Goal: Task Accomplishment & Management: Complete application form

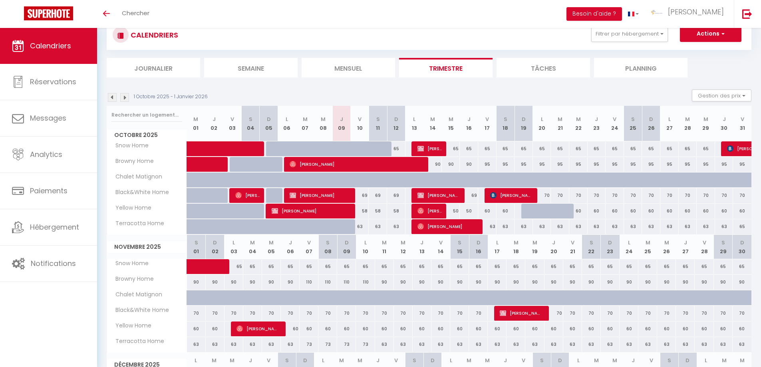
scroll to position [26, 0]
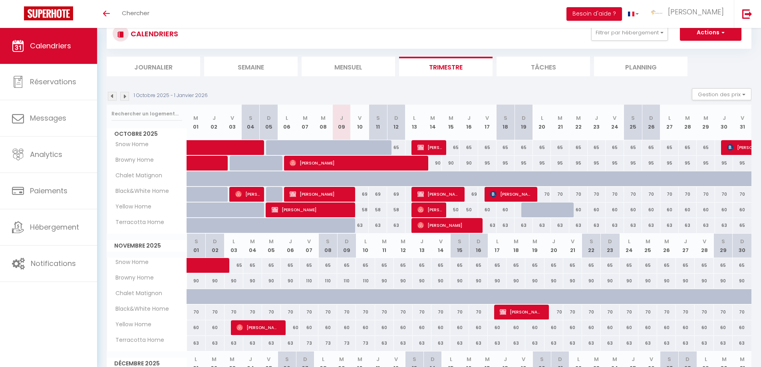
click at [112, 98] on img at bounding box center [112, 96] width 9 height 9
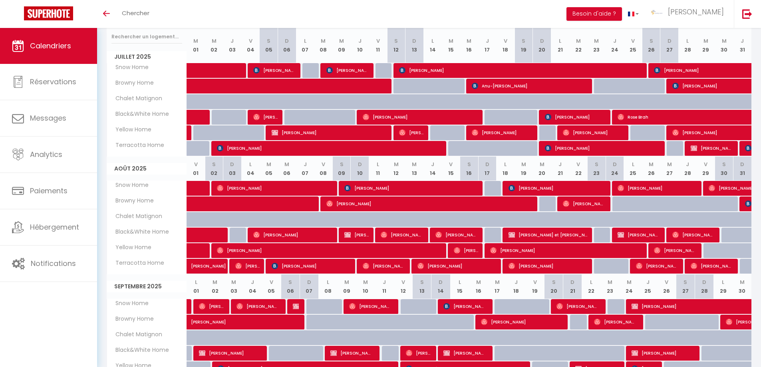
scroll to position [162, 0]
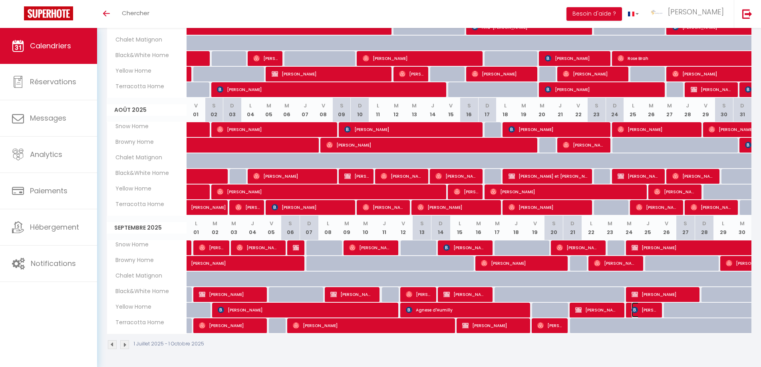
click at [654, 306] on span "[PERSON_NAME]" at bounding box center [644, 310] width 24 height 15
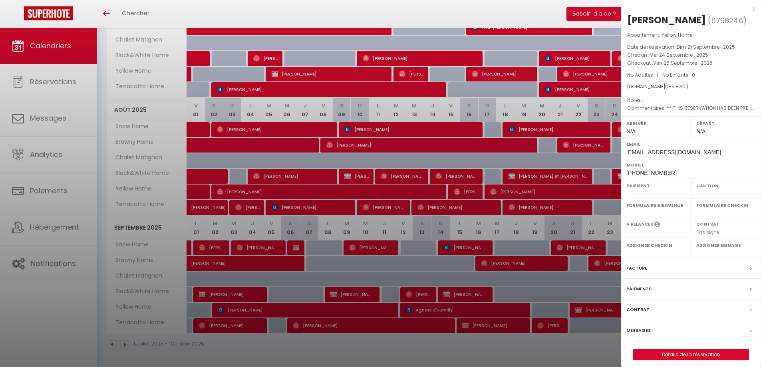
select select "OK"
select select "0"
select select "1"
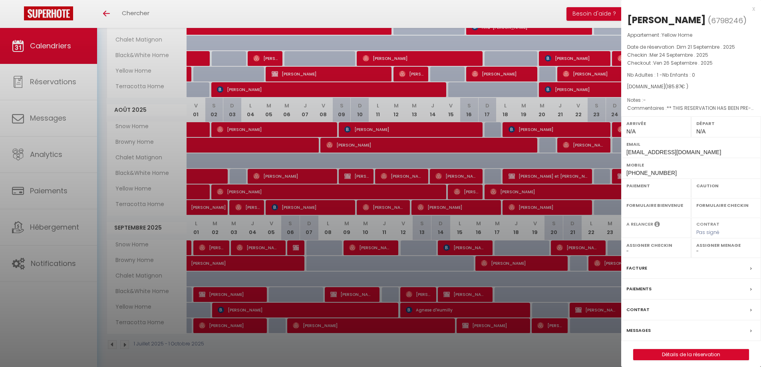
select select
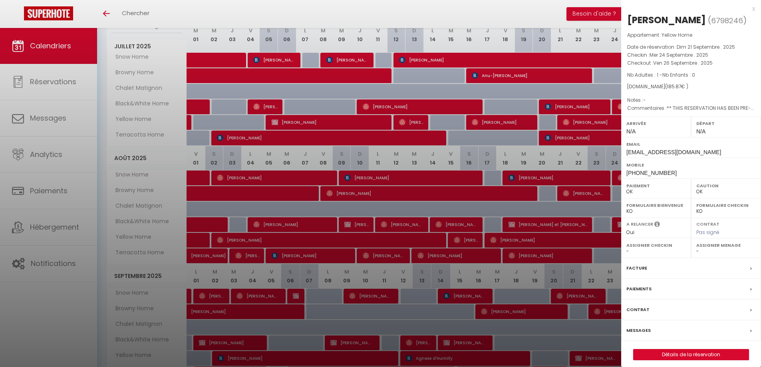
scroll to position [113, 0]
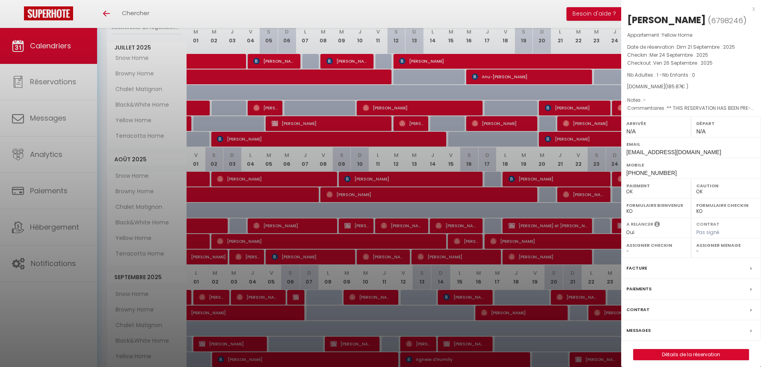
click at [753, 11] on div "x" at bounding box center [689, 9] width 134 height 10
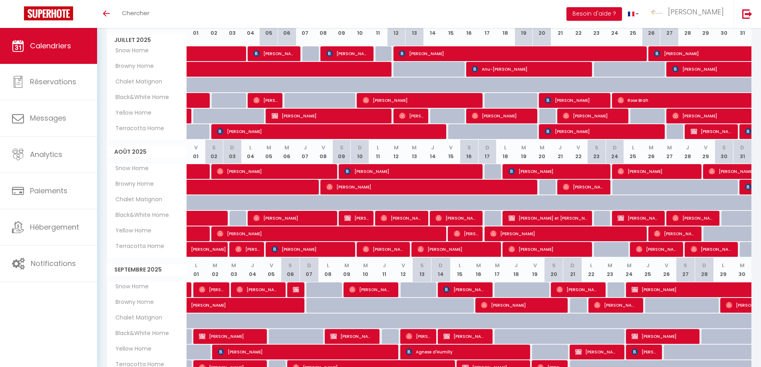
scroll to position [162, 0]
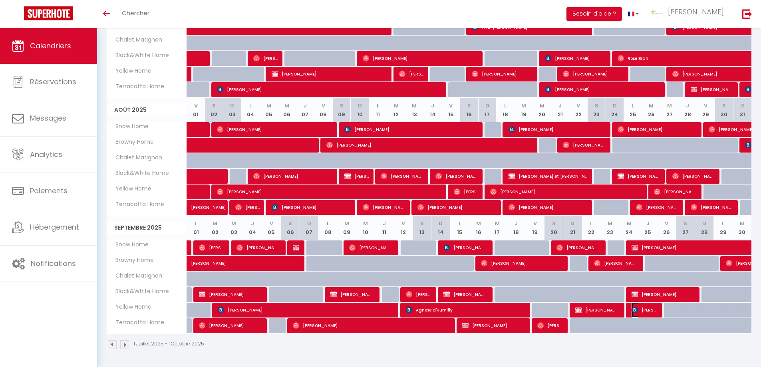
click at [649, 307] on span "[PERSON_NAME]" at bounding box center [644, 310] width 24 height 15
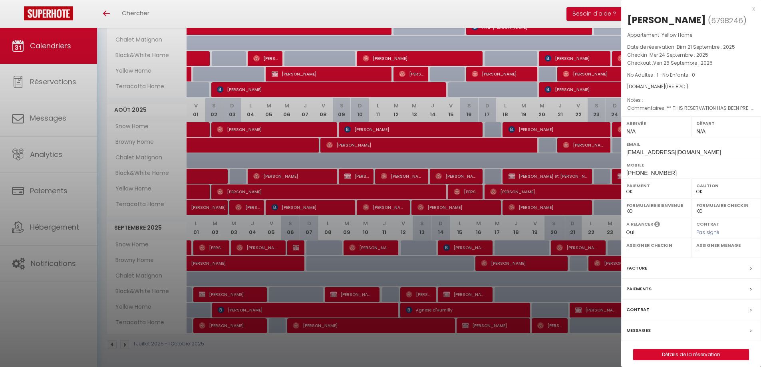
click at [639, 287] on label "Paiements" at bounding box center [639, 289] width 25 height 8
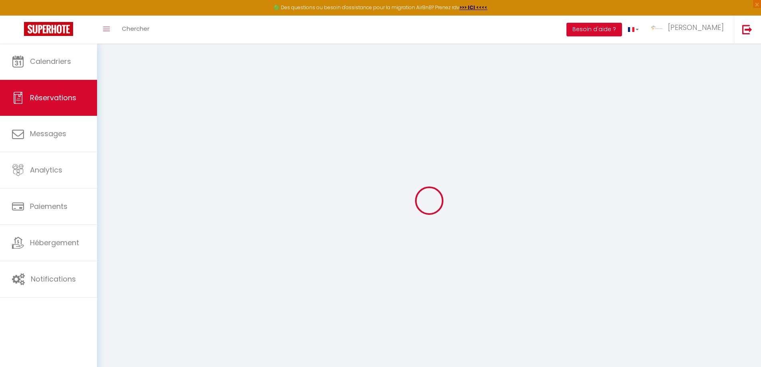
select select
checkbox input "false"
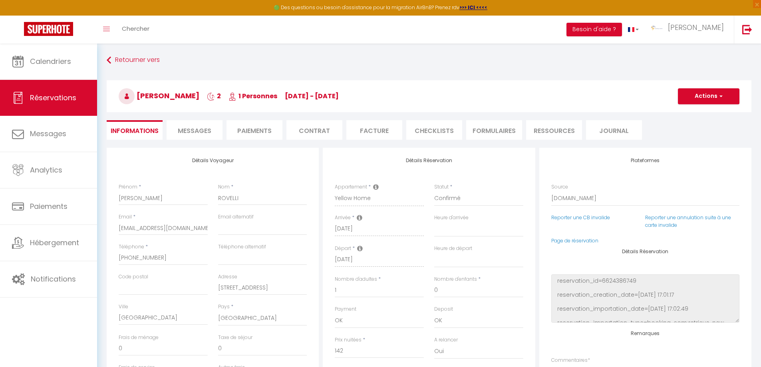
select select
checkbox input "false"
type textarea "** THIS RESERVATION HAS BEEN PRE-PAID ** BOOKING NOTE : Payment charge is EUR 2…"
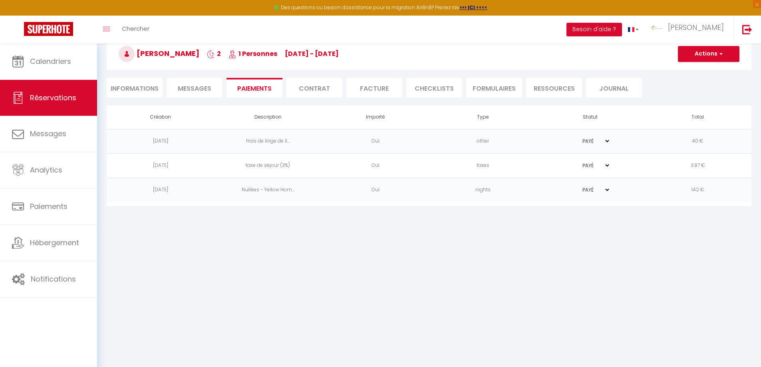
scroll to position [44, 0]
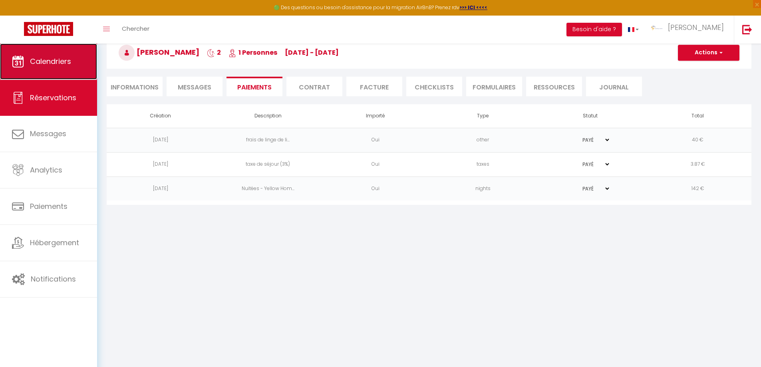
click at [52, 57] on span "Calendriers" at bounding box center [50, 61] width 41 height 10
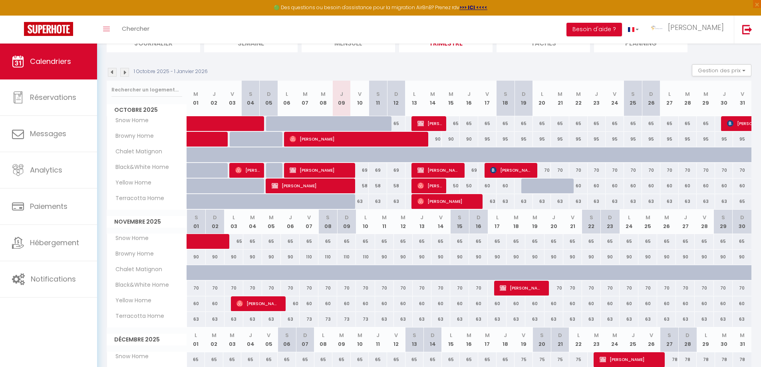
scroll to position [70, 0]
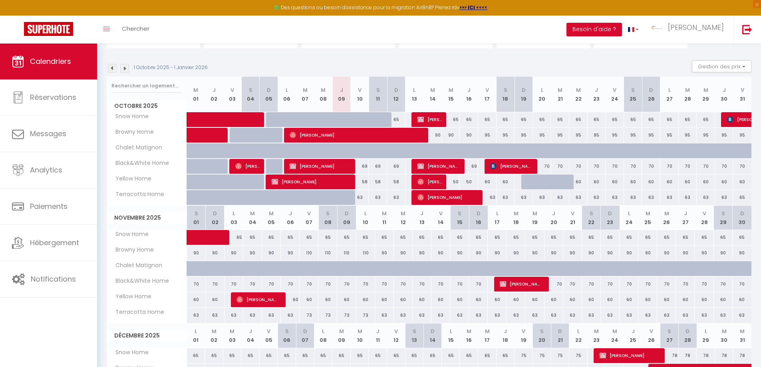
click at [707, 180] on div "60" at bounding box center [706, 182] width 18 height 15
type input "60"
type input "Mer 29 Octobre 2025"
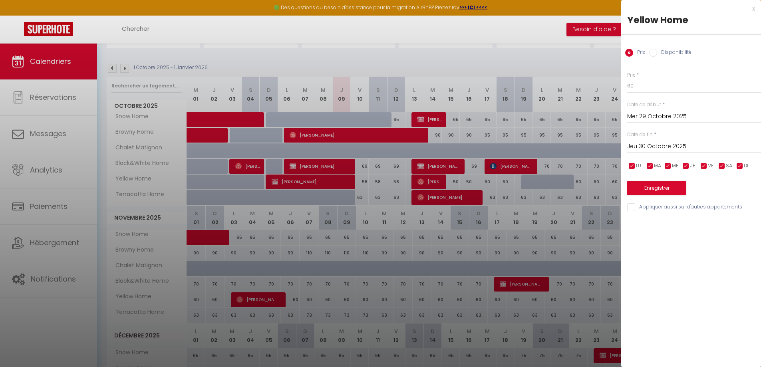
click at [664, 143] on input "Jeu 30 Octobre 2025" at bounding box center [695, 146] width 134 height 10
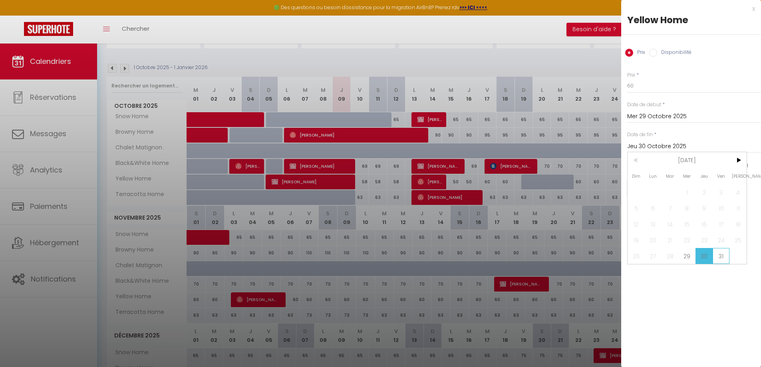
click at [723, 258] on span "31" at bounding box center [721, 256] width 17 height 16
type input "Ven 31 Octobre 2025"
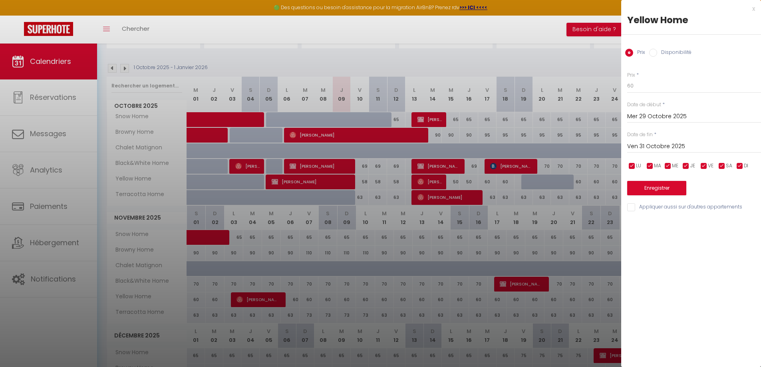
click at [656, 55] on input "Disponibilité" at bounding box center [654, 53] width 8 height 8
radio input "true"
radio input "false"
click at [652, 92] on select "Disponible Indisponible" at bounding box center [695, 86] width 134 height 15
select select "0"
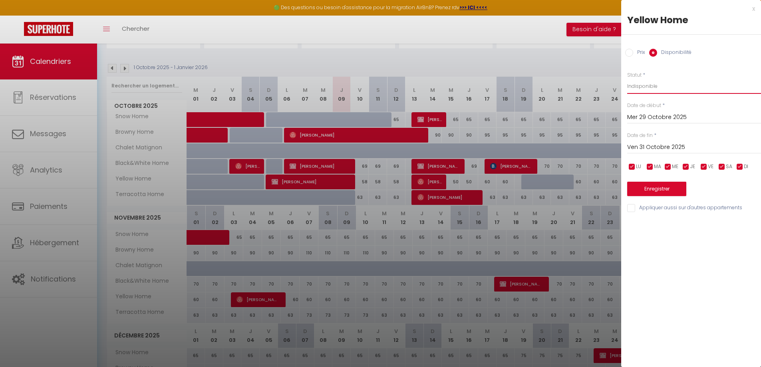
click at [628, 79] on select "Disponible Indisponible" at bounding box center [695, 86] width 134 height 15
click at [648, 190] on button "Enregistrer" at bounding box center [657, 189] width 59 height 14
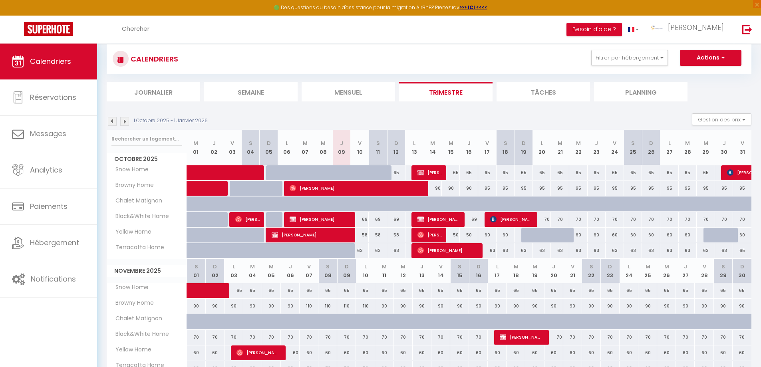
scroll to position [0, 0]
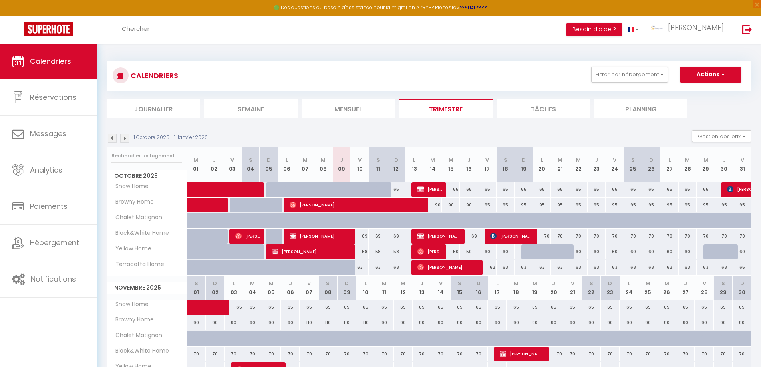
click at [709, 249] on div at bounding box center [713, 252] width 18 height 15
select select "1"
type input "Mer 29 Octobre 2025"
type input "Jeu 30 Octobre 2025"
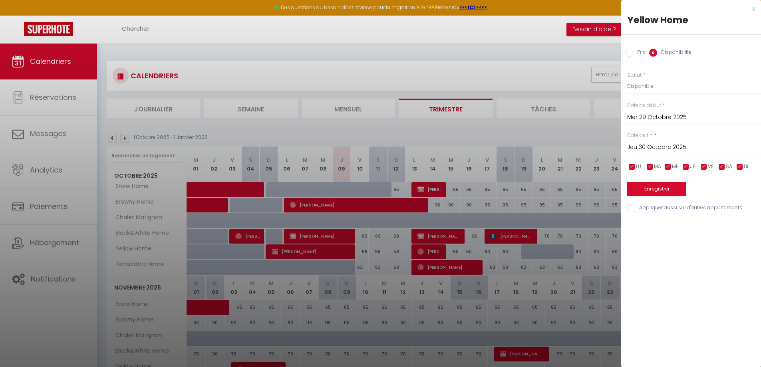
click at [753, 9] on div "x" at bounding box center [689, 9] width 134 height 10
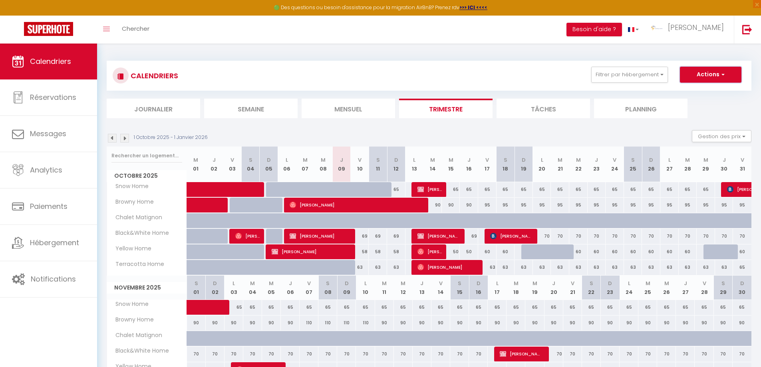
click at [724, 76] on span "button" at bounding box center [722, 74] width 5 height 8
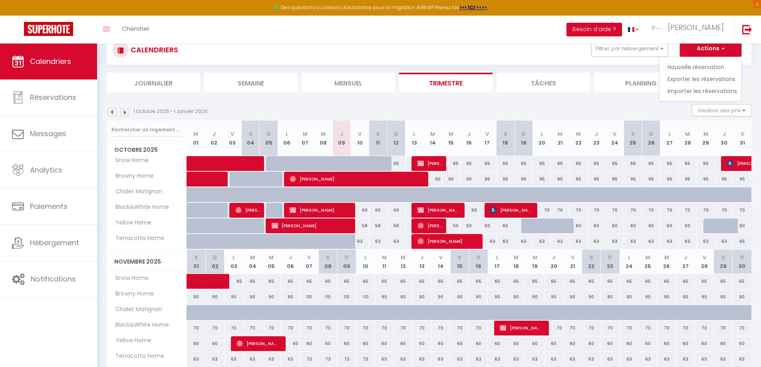
scroll to position [13, 0]
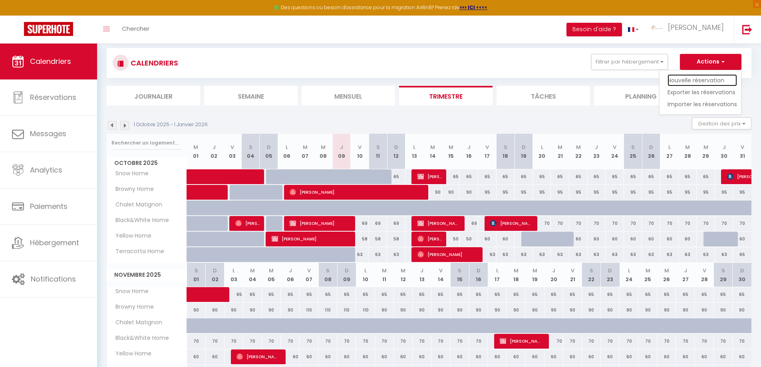
click at [703, 79] on link "Nouvelle réservation" at bounding box center [703, 80] width 70 height 12
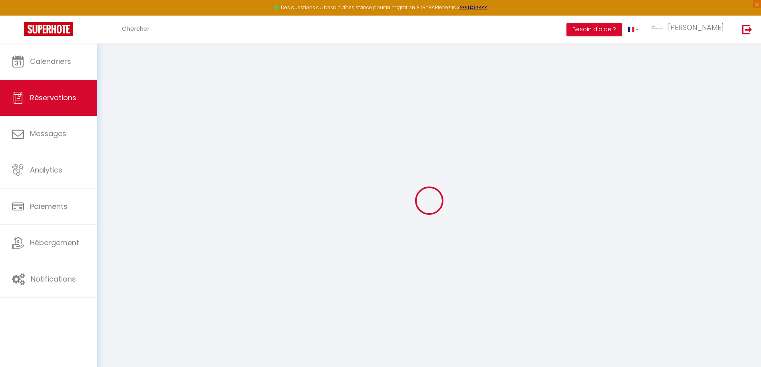
select select
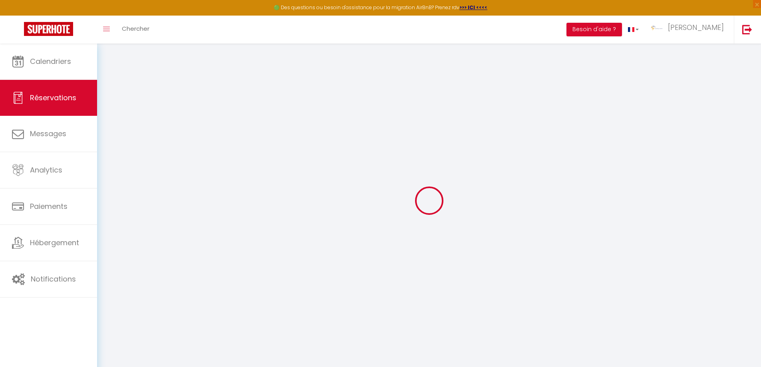
select select
checkbox input "false"
select select
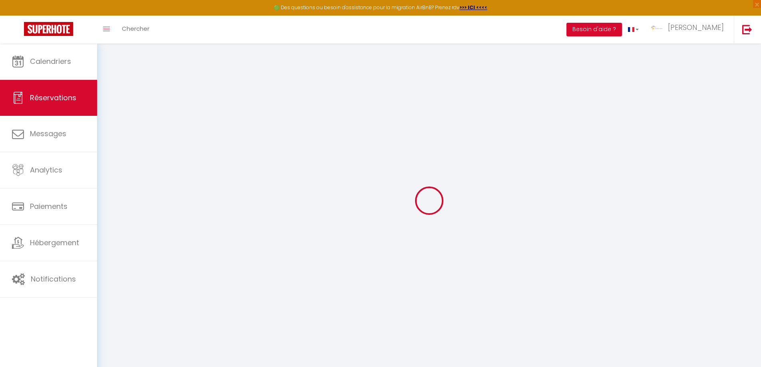
select select
checkbox input "false"
select select
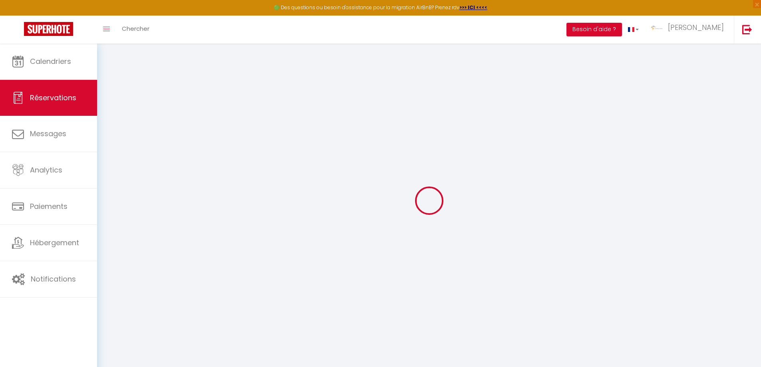
select select
checkbox input "false"
select select
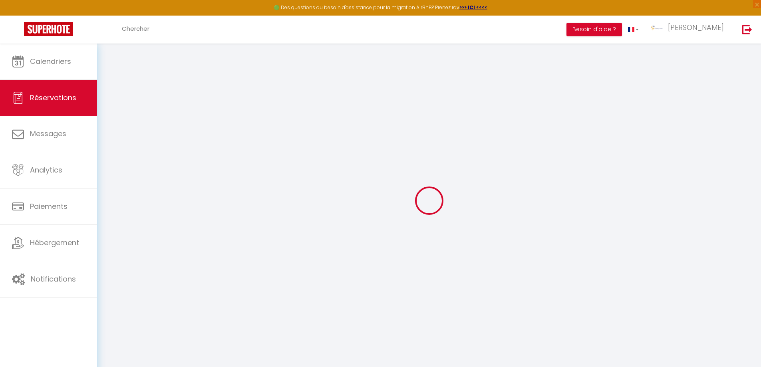
select select
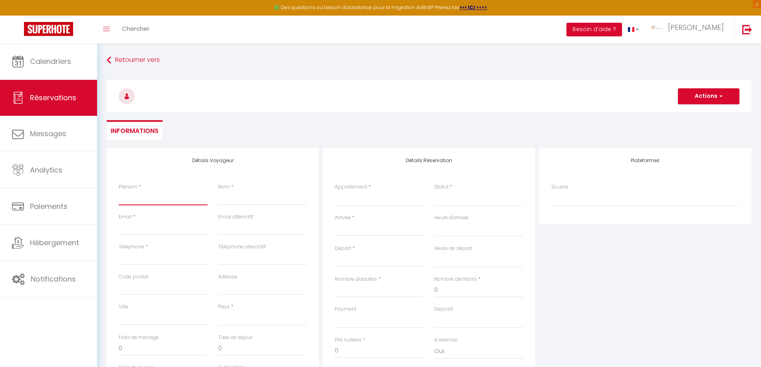
click at [134, 204] on input "Prénom" at bounding box center [163, 198] width 89 height 14
type input "W"
select select
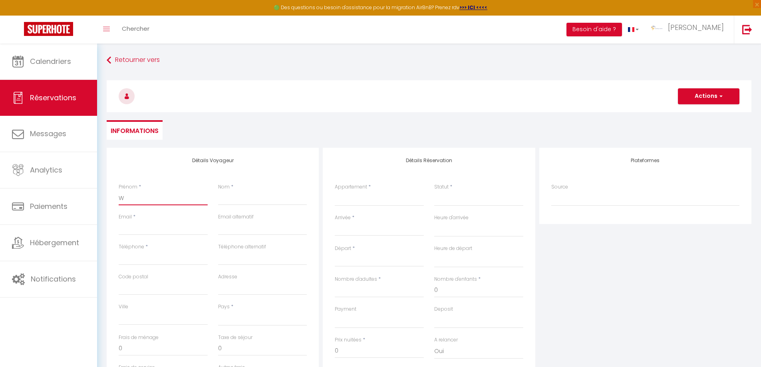
select select
checkbox input "false"
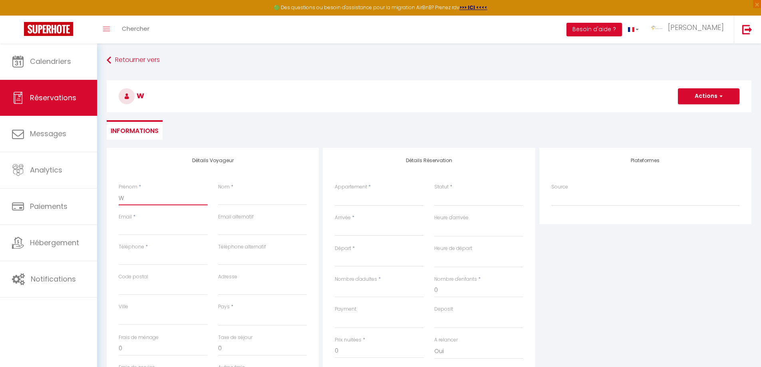
type input "Wi"
select select
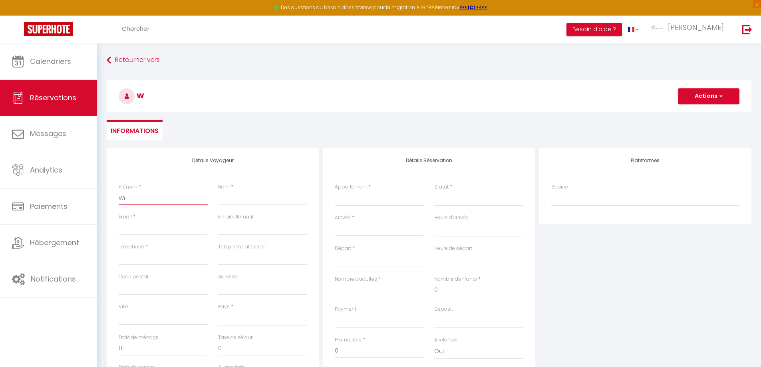
select select
checkbox input "false"
type input "Wil"
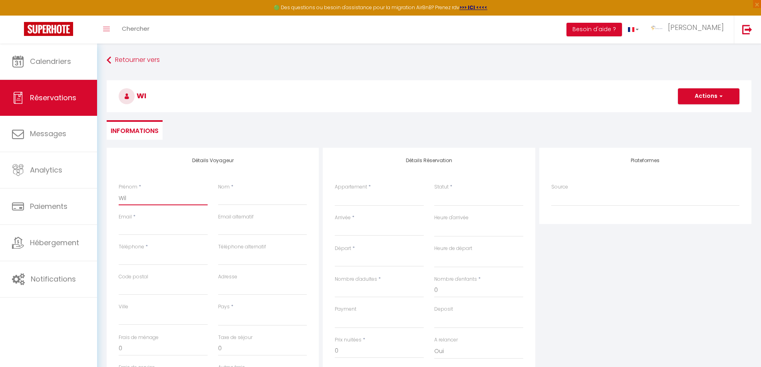
select select
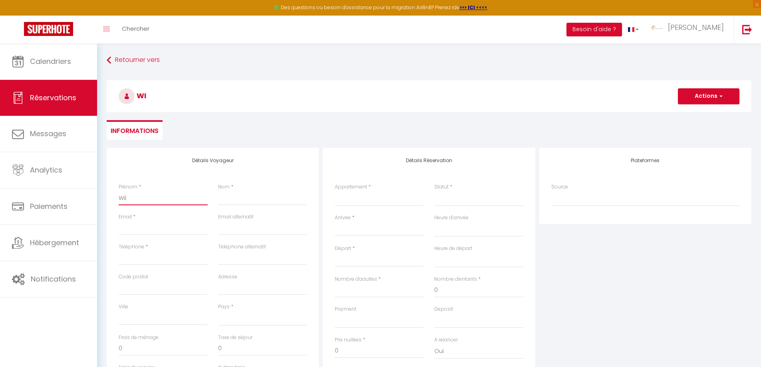
select select
checkbox input "false"
type input "Will"
select select
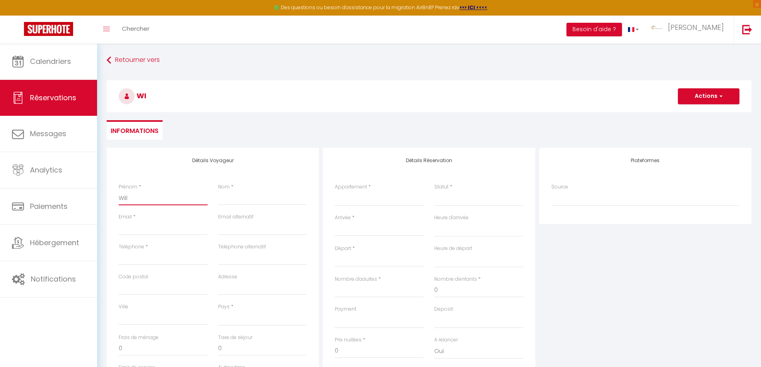
select select
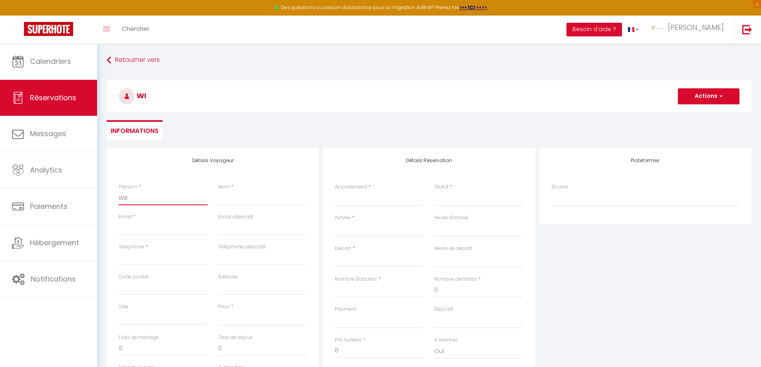
select select
checkbox input "false"
type input "Willy"
select select
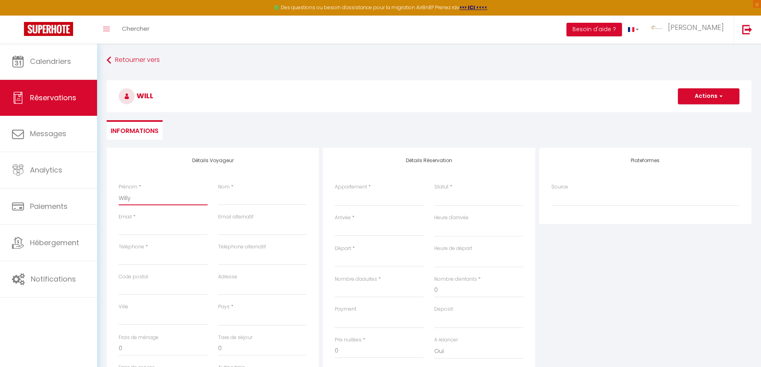
select select
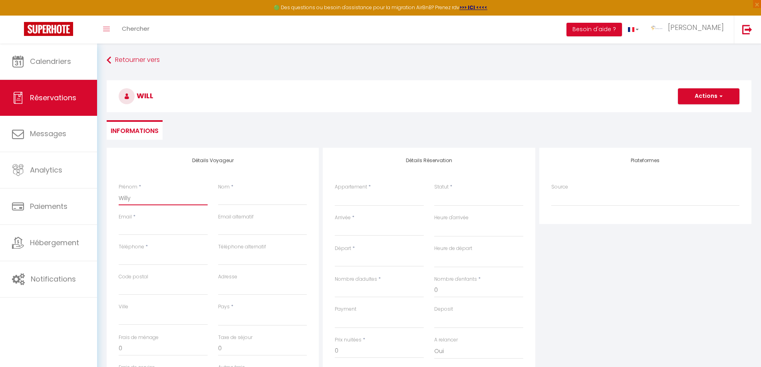
checkbox input "false"
type input "Willy"
click at [234, 200] on input "Nom" at bounding box center [262, 198] width 89 height 14
type input "R"
select select
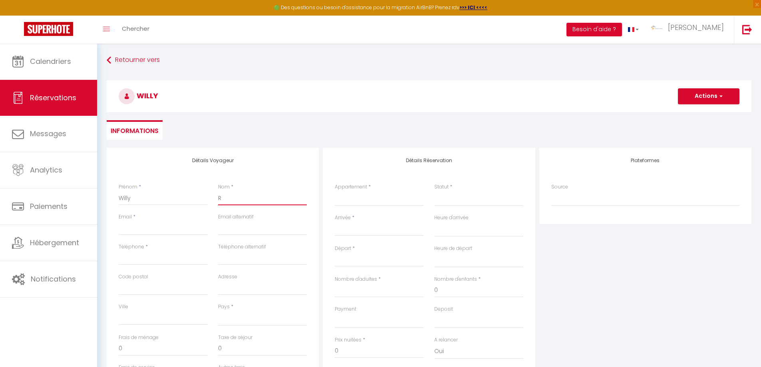
select select
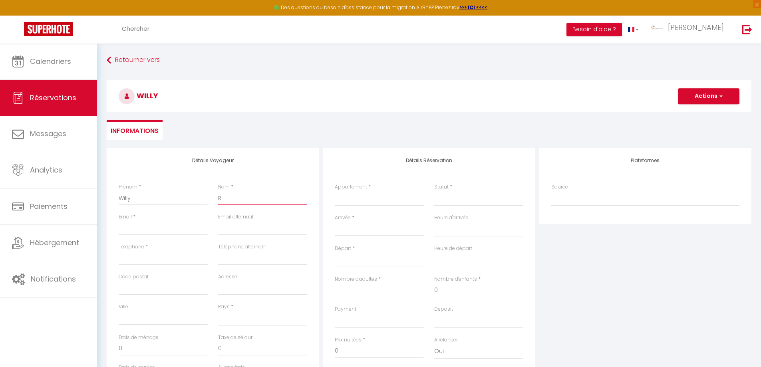
select select
checkbox input "false"
type input "RO"
select select
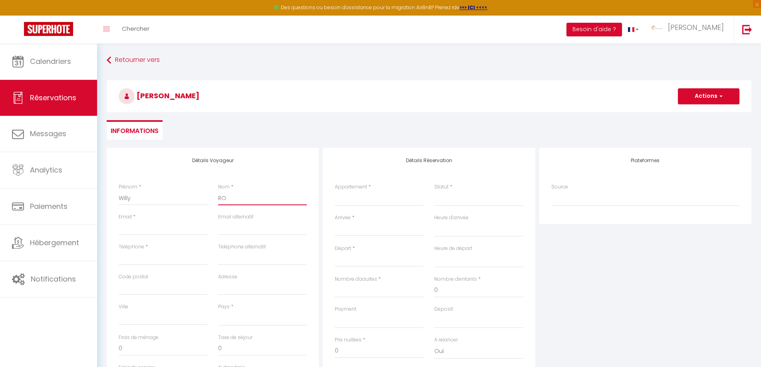
select select
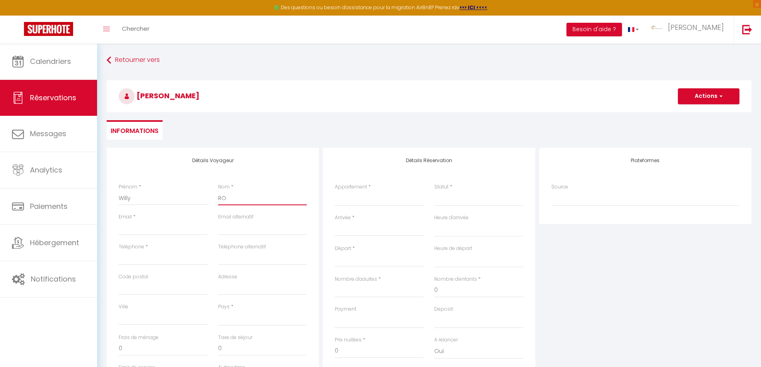
checkbox input "false"
type input "ROV"
select select
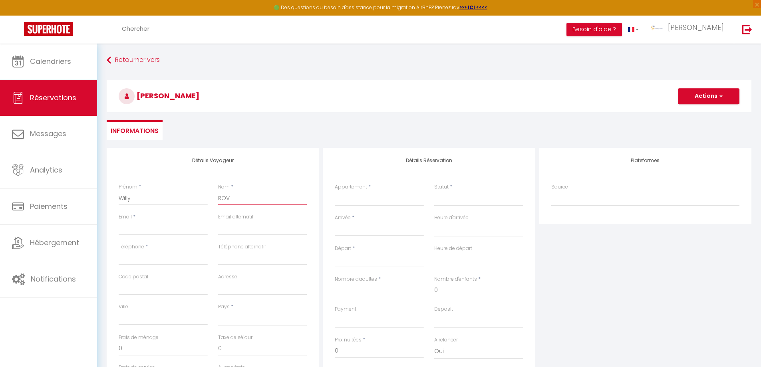
select select
checkbox input "false"
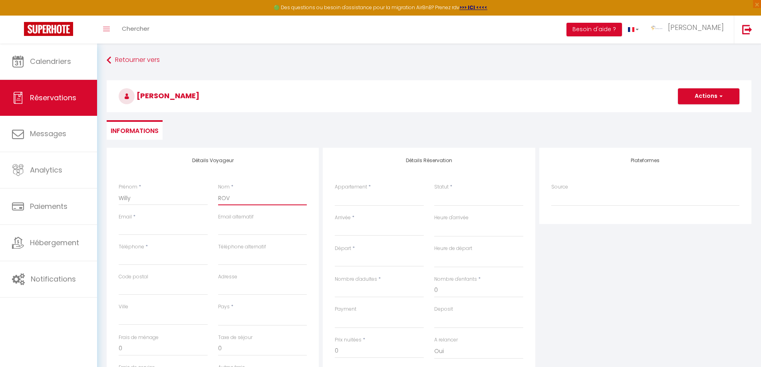
type input "ROVE"
select select
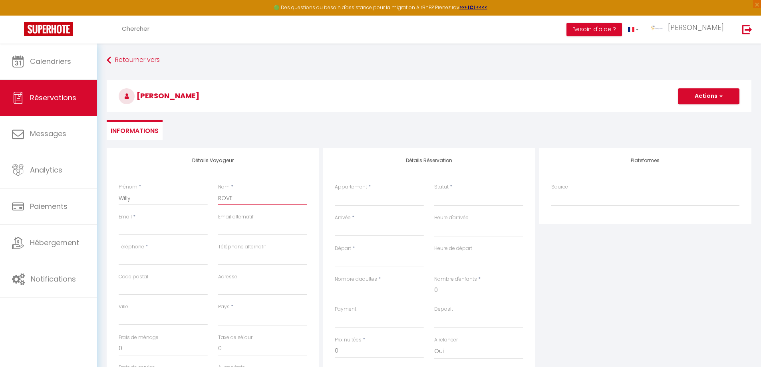
select select
checkbox input "false"
type input "ROVEL"
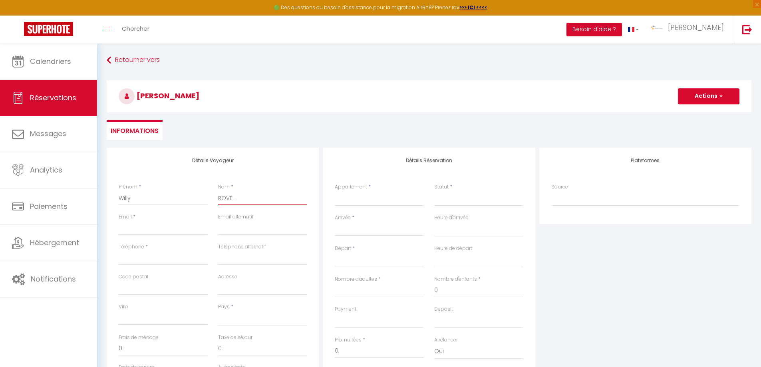
select select
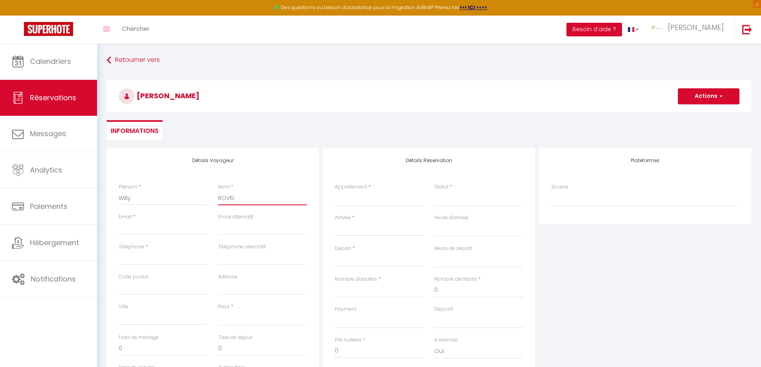
select select
checkbox input "false"
type input "ROVELL"
select select
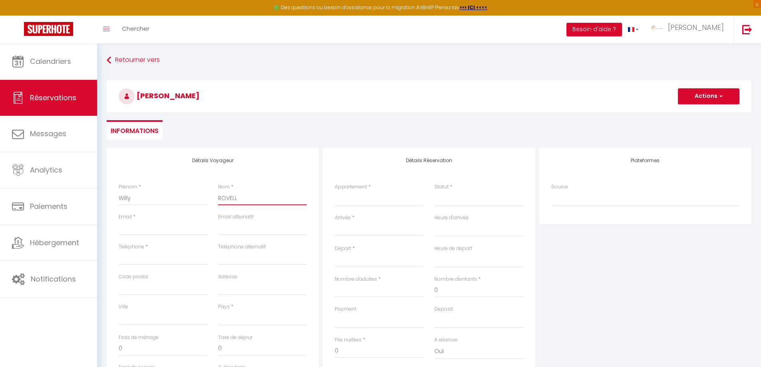
select select
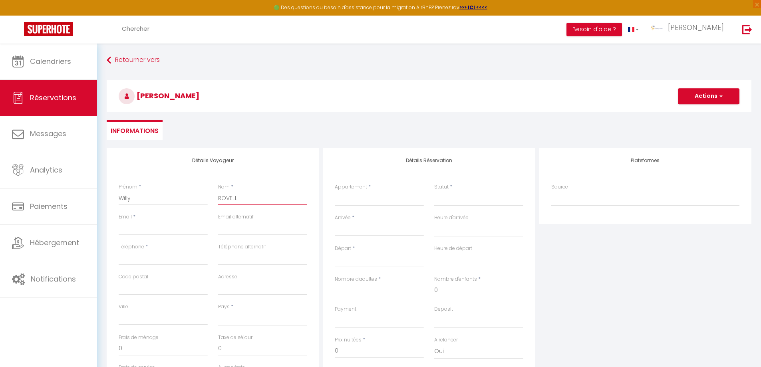
select select
checkbox input "false"
type input "ROVELLI"
select select
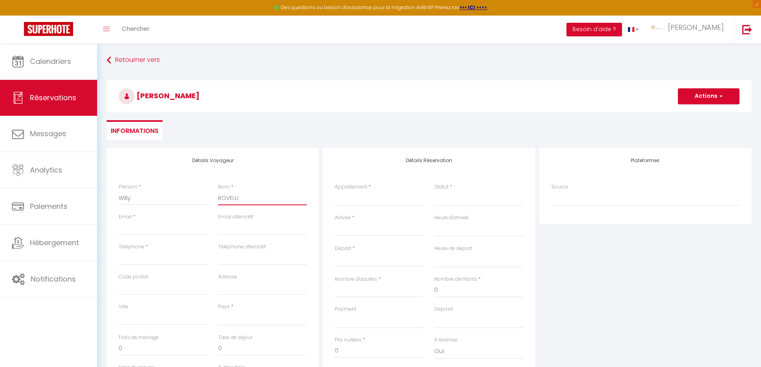
select select
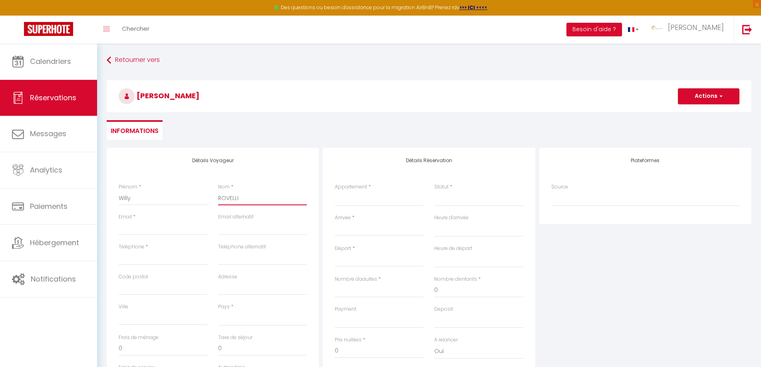
checkbox input "false"
type input "ROVELLI"
click at [145, 233] on input "Email client" at bounding box center [163, 228] width 89 height 14
type input "w"
select select
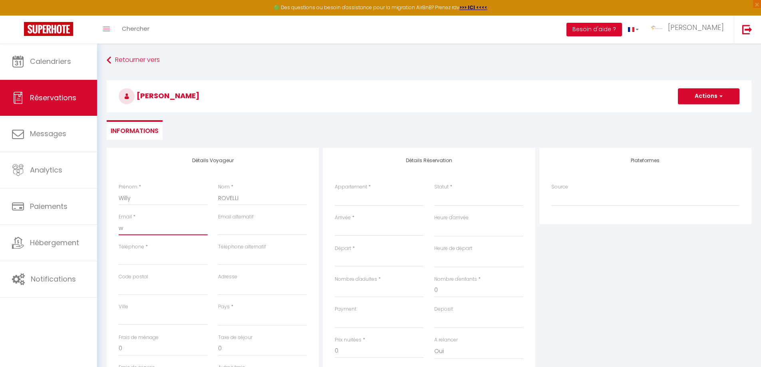
select select
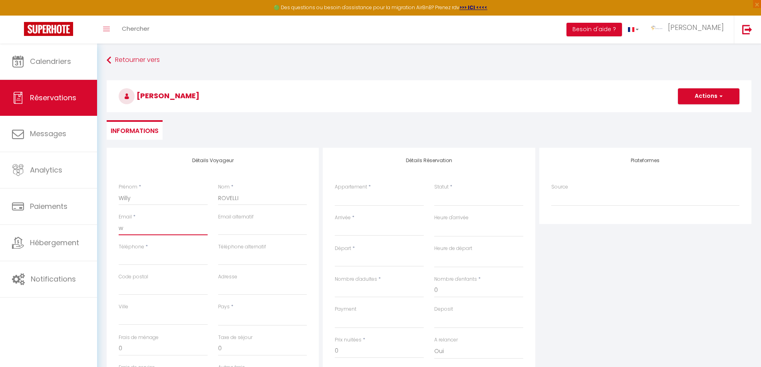
select select
checkbox input "false"
type input "wi"
select select
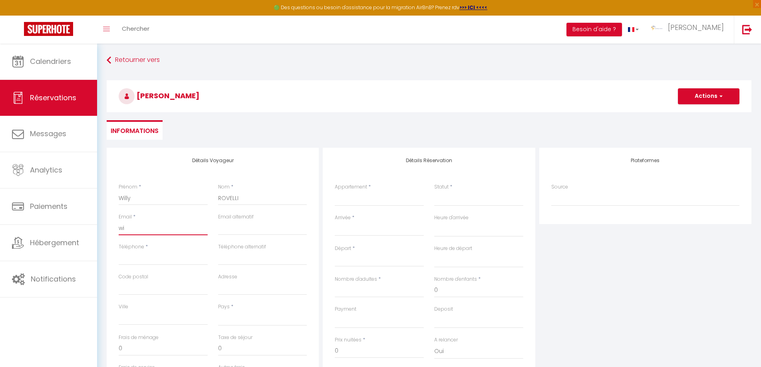
select select
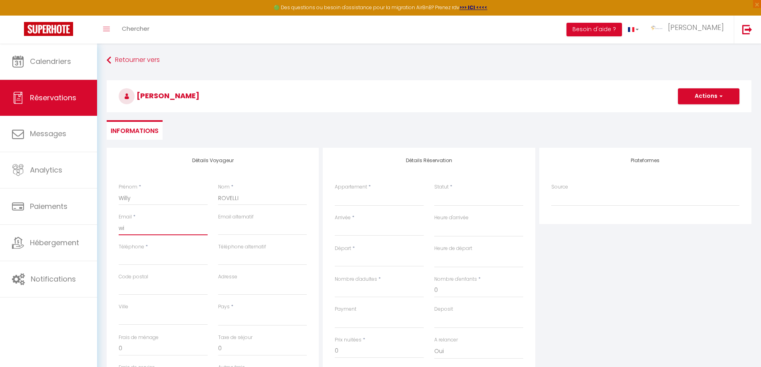
checkbox input "false"
type input "wil"
select select
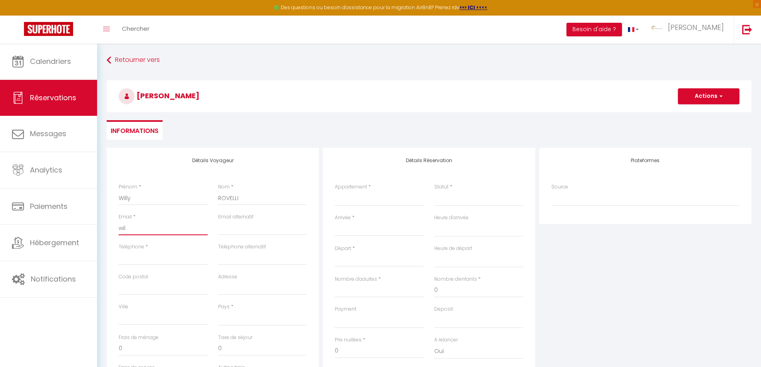
select select
checkbox input "false"
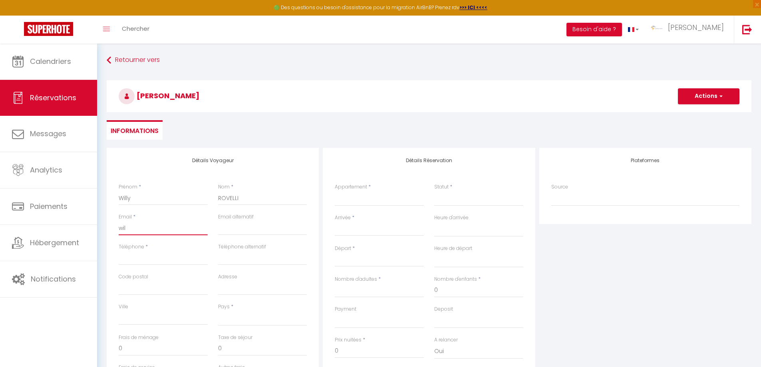
type input "will"
select select
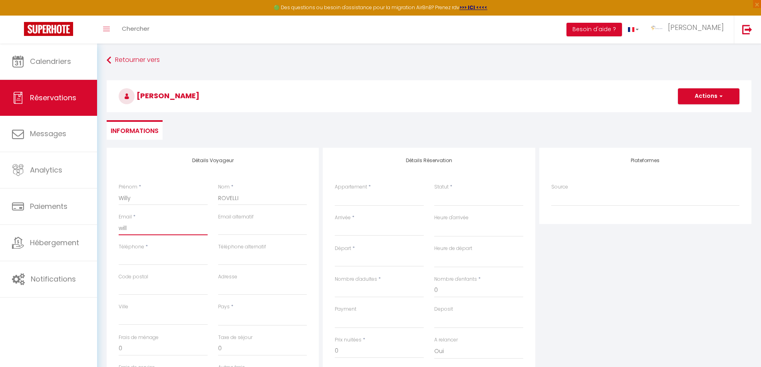
select select
checkbox input "false"
type input "[PERSON_NAME]"
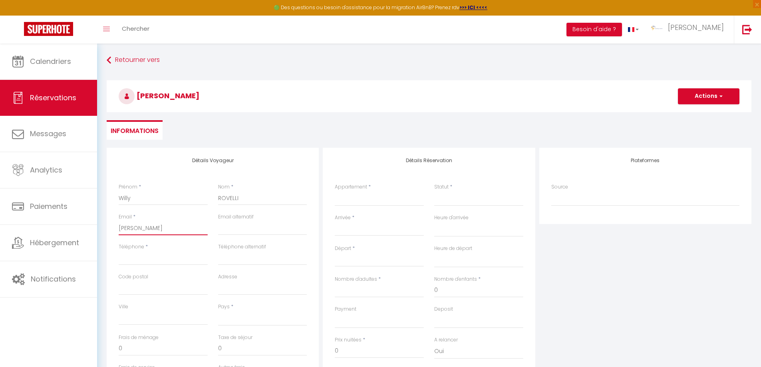
select select
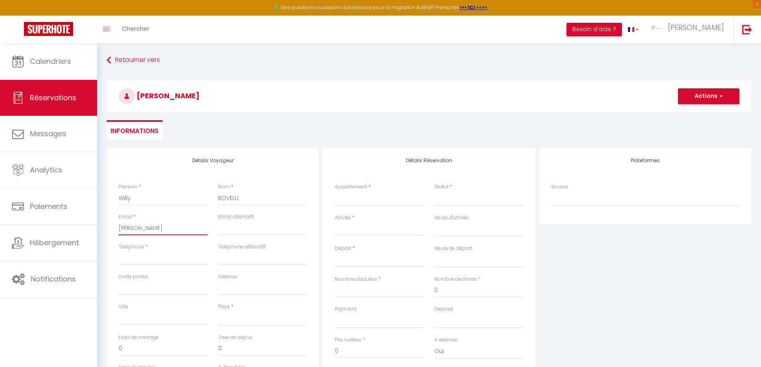
select select
checkbox input "false"
click at [139, 261] on input "Téléphone" at bounding box center [163, 258] width 89 height 14
click at [148, 288] on input "Code postal" at bounding box center [163, 288] width 89 height 14
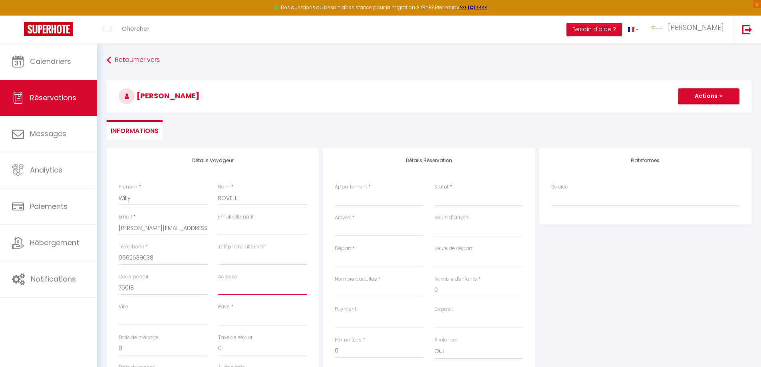
click at [233, 288] on input "Adresse" at bounding box center [262, 288] width 89 height 14
click at [133, 321] on input "Ville" at bounding box center [163, 318] width 89 height 14
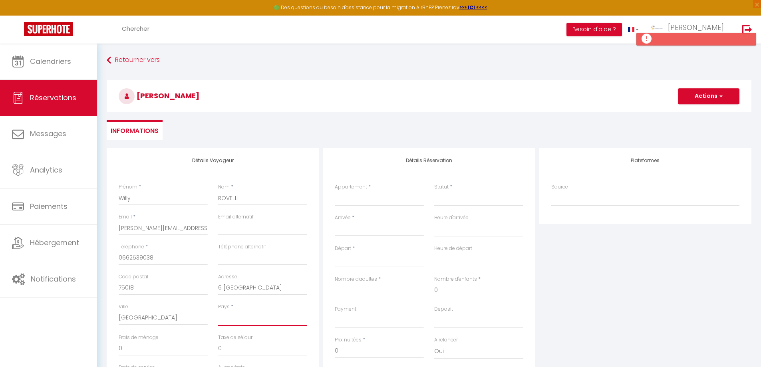
click at [240, 325] on select "[GEOGRAPHIC_DATA] [GEOGRAPHIC_DATA] [GEOGRAPHIC_DATA] [GEOGRAPHIC_DATA] [GEOGRA…" at bounding box center [262, 318] width 89 height 15
click at [218, 311] on select "[GEOGRAPHIC_DATA] [GEOGRAPHIC_DATA] [GEOGRAPHIC_DATA] [GEOGRAPHIC_DATA] [GEOGRA…" at bounding box center [262, 318] width 89 height 15
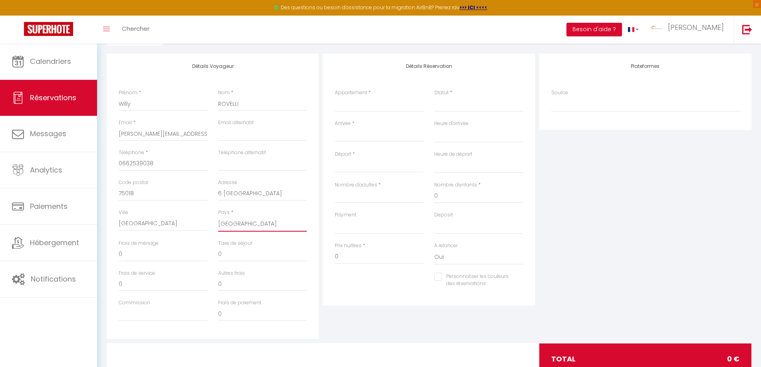
scroll to position [96, 0]
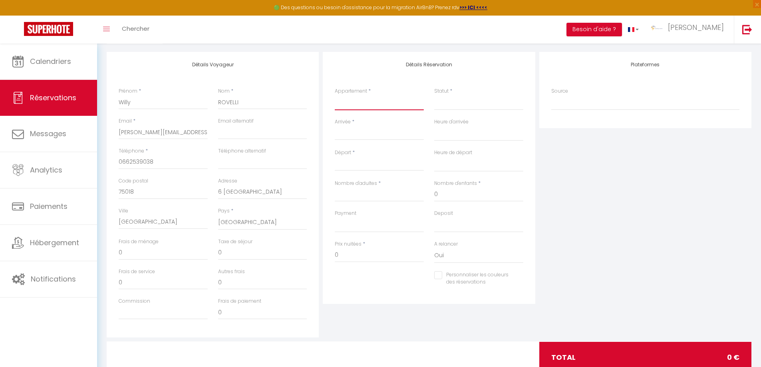
click at [358, 100] on select "Black&White Home Yellow Home Terracotta Home Chalet Matignon Browny Home Snow H…" at bounding box center [379, 102] width 89 height 15
click at [335, 95] on select "Black&White Home Yellow Home Terracotta Home Chalet Matignon Browny Home Snow H…" at bounding box center [379, 102] width 89 height 15
click at [445, 102] on select "Confirmé Non Confirmé [PERSON_NAME] par le voyageur No Show Request" at bounding box center [478, 102] width 89 height 15
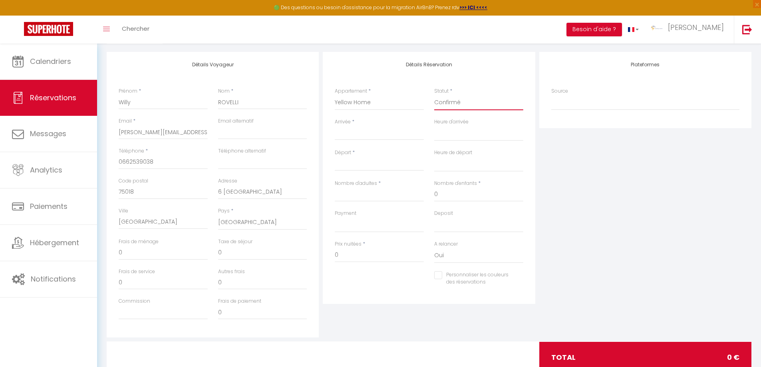
click at [434, 95] on select "Confirmé Non Confirmé [PERSON_NAME] par le voyageur No Show Request" at bounding box center [478, 102] width 89 height 15
click at [360, 134] on input "Arrivée" at bounding box center [379, 134] width 89 height 10
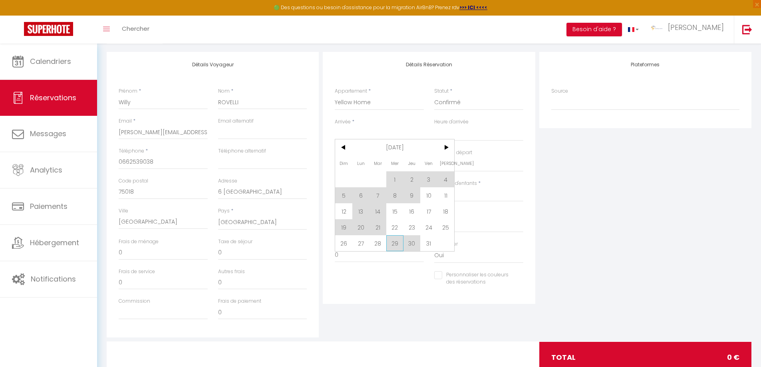
click at [395, 243] on span "29" at bounding box center [395, 243] width 17 height 16
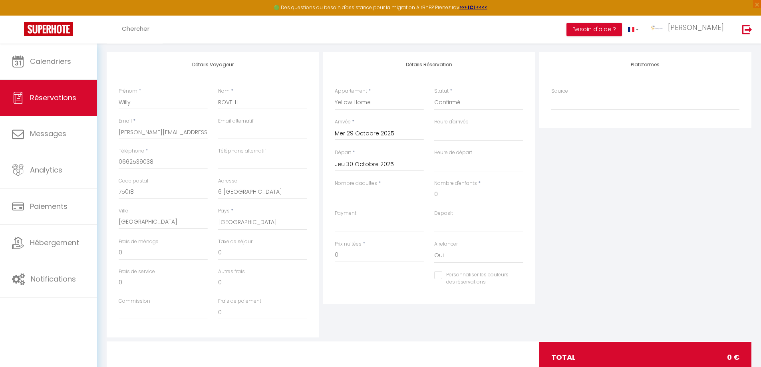
click at [363, 161] on input "Jeu 30 Octobre 2025" at bounding box center [379, 164] width 89 height 10
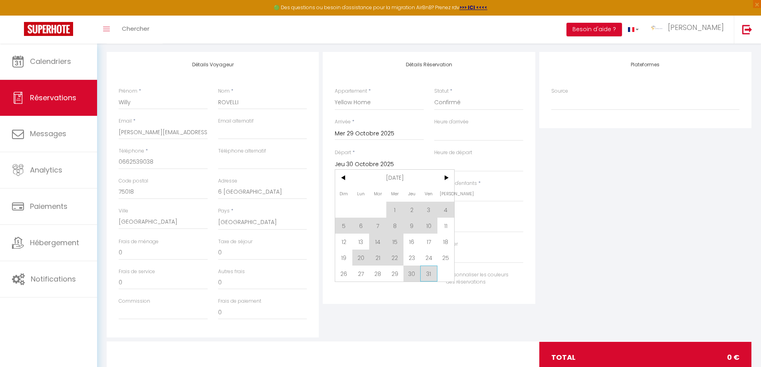
click at [431, 271] on span "31" at bounding box center [428, 274] width 17 height 16
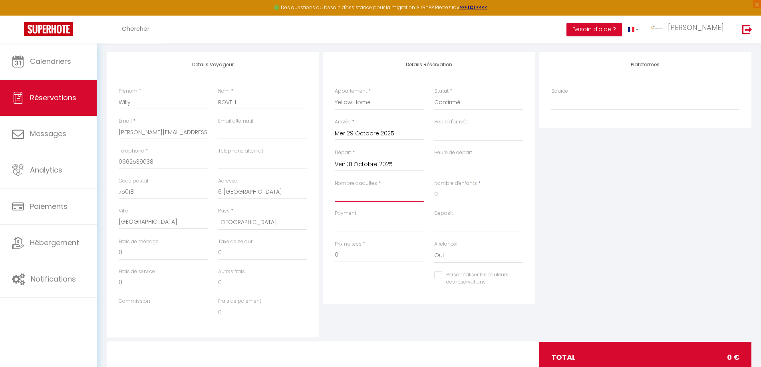
click at [356, 199] on input "Nombre d'adultes" at bounding box center [379, 194] width 89 height 14
click at [345, 229] on select "OK KO" at bounding box center [379, 224] width 89 height 15
click at [358, 294] on div "Personnaliser les couleurs des réservations #D7092E" at bounding box center [429, 282] width 199 height 23
click at [342, 255] on input "0" at bounding box center [379, 255] width 89 height 14
click at [223, 251] on input "0" at bounding box center [262, 253] width 89 height 14
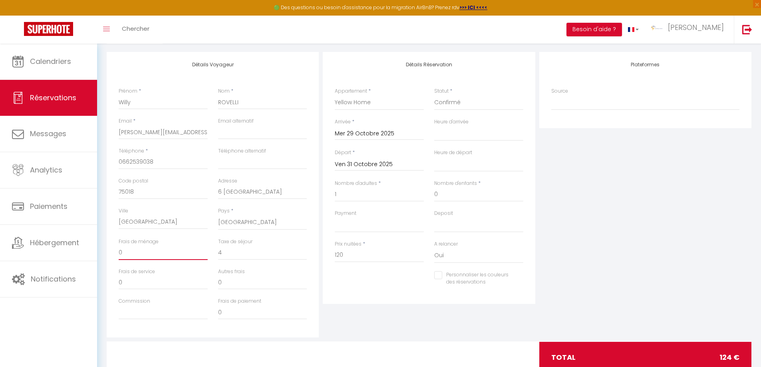
click at [129, 256] on input "0" at bounding box center [163, 253] width 89 height 14
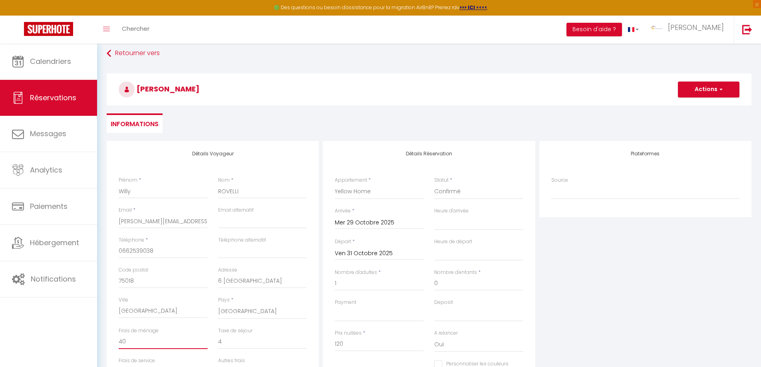
scroll to position [0, 0]
